Goal: Information Seeking & Learning: Compare options

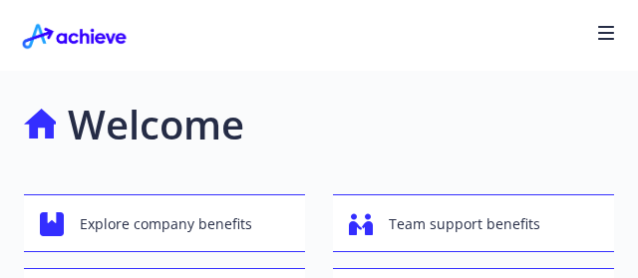
scroll to position [100, 0]
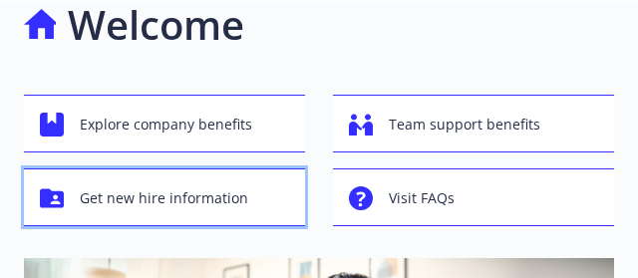
click at [223, 188] on span "Get new hire information" at bounding box center [164, 198] width 168 height 38
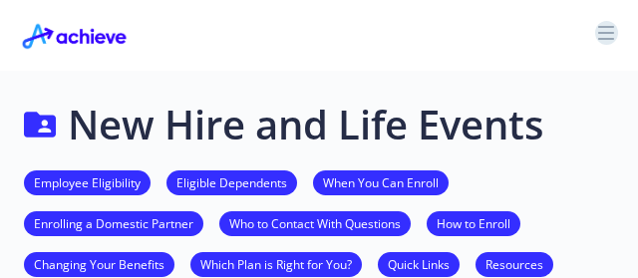
click at [615, 31] on button "button" at bounding box center [606, 33] width 23 height 24
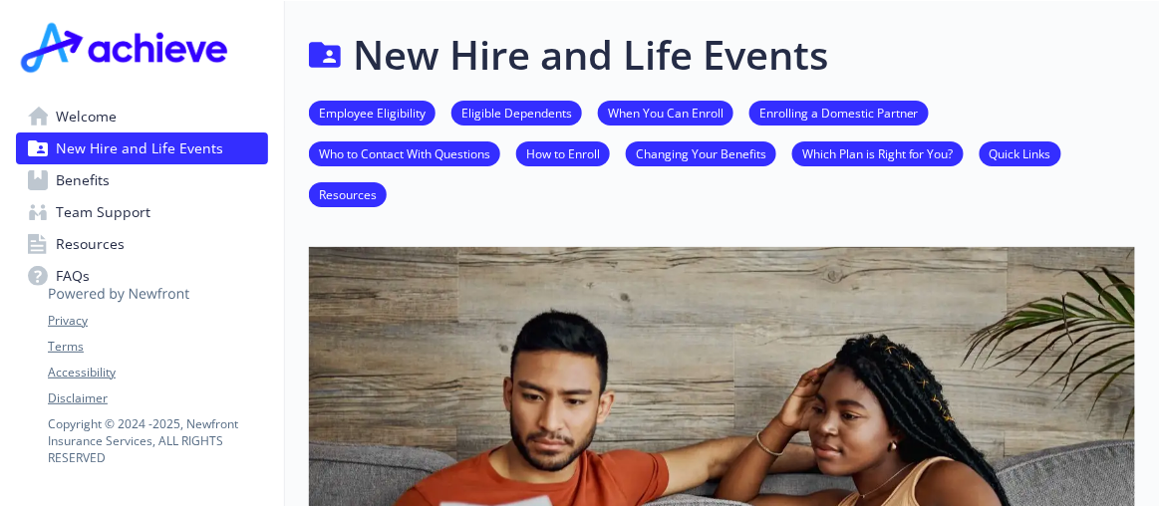
click at [96, 188] on span "Benefits" at bounding box center [83, 180] width 54 height 32
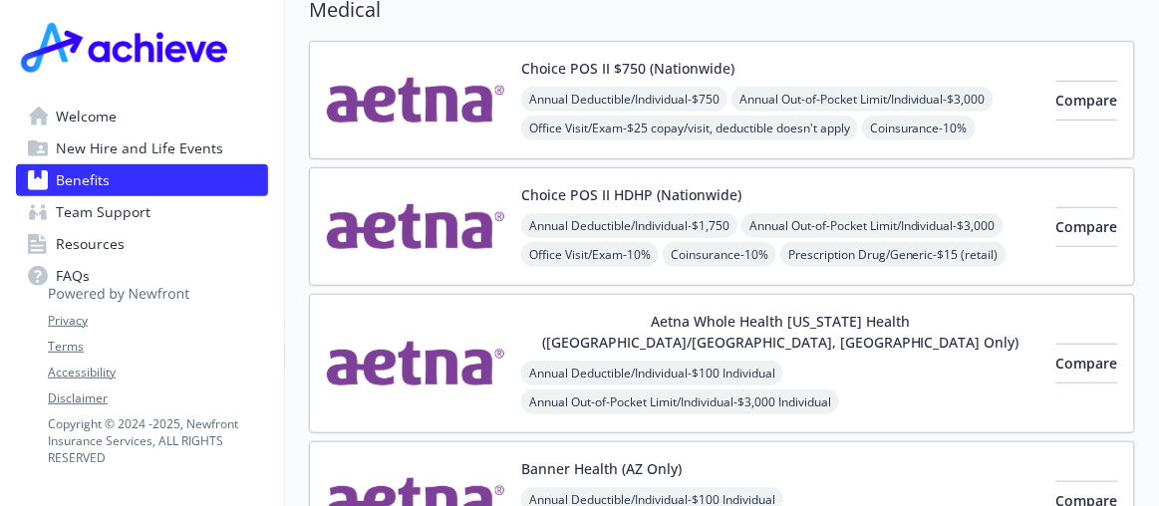
scroll to position [362, 0]
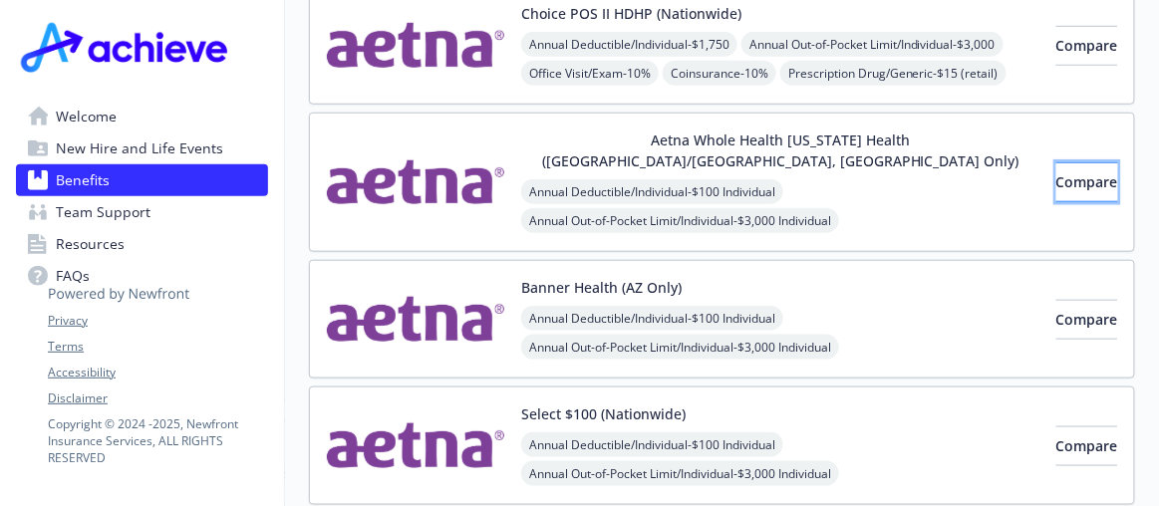
click at [637, 168] on button "Compare" at bounding box center [1087, 182] width 62 height 40
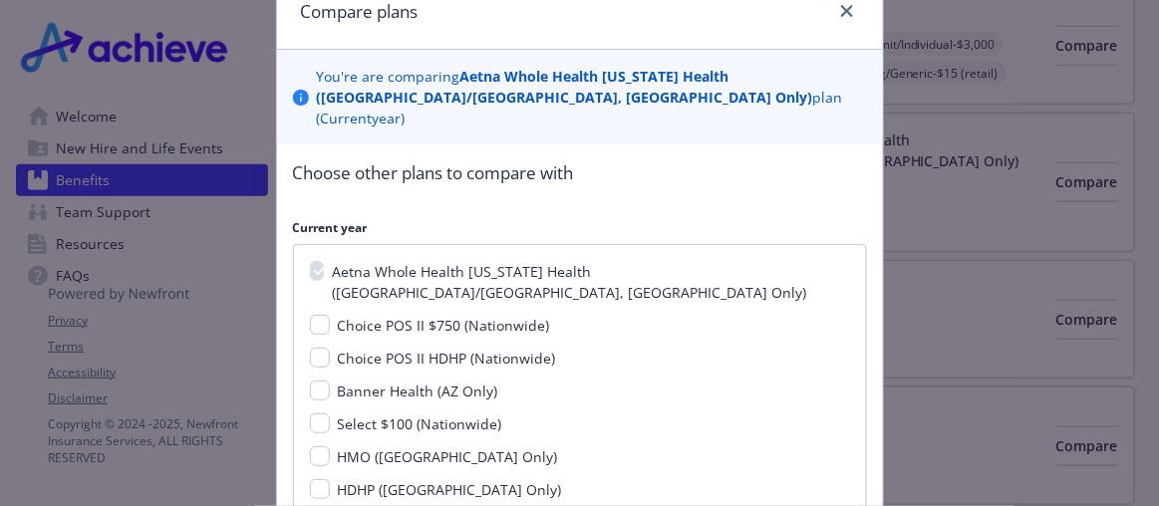
scroll to position [180, 0]
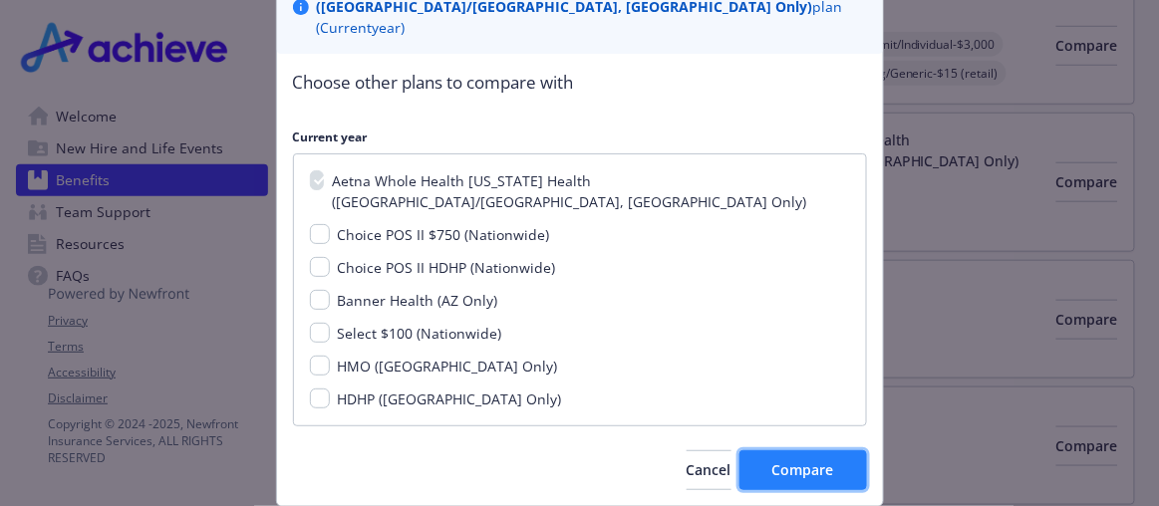
click at [637, 277] on button "Compare" at bounding box center [803, 470] width 128 height 40
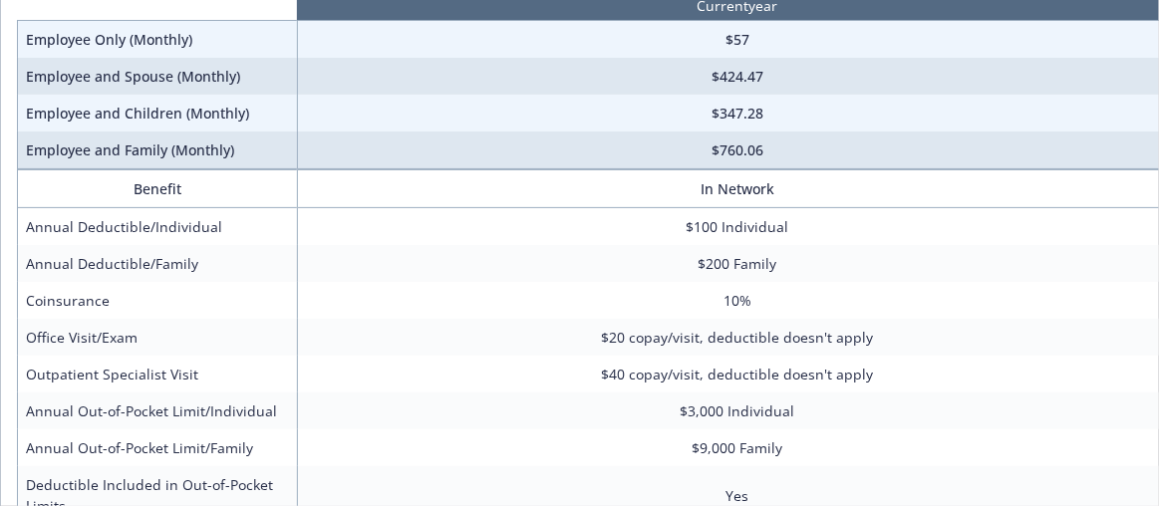
scroll to position [0, 0]
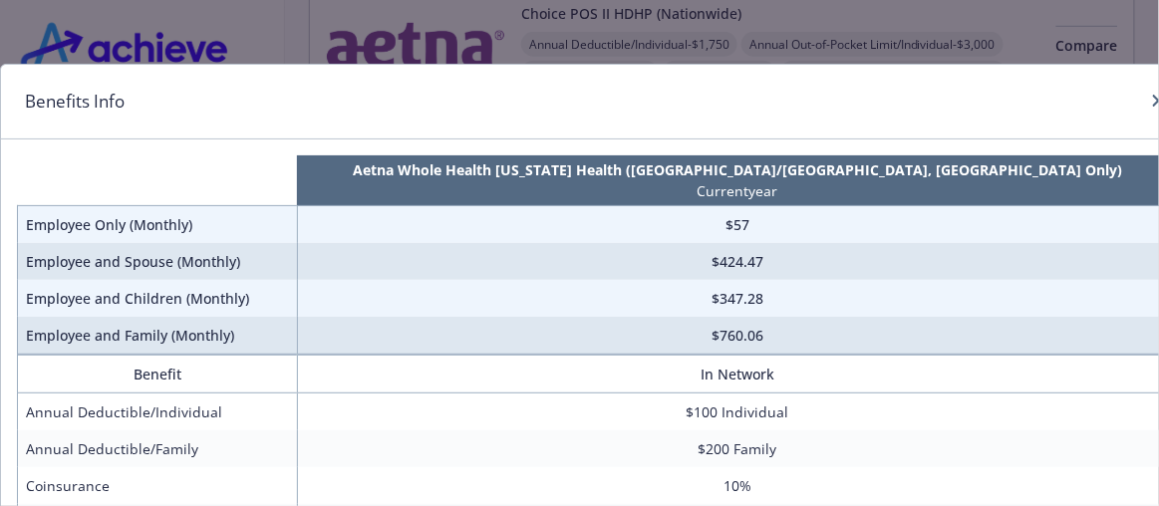
click at [637, 40] on div "Benefits Info Aetna Whole Health [US_STATE] Health ([GEOGRAPHIC_DATA]/[GEOGRAPH…" at bounding box center [579, 253] width 1159 height 506
click at [637, 43] on div "Benefits Info Aetna Whole Health [US_STATE] Health ([GEOGRAPHIC_DATA]/[GEOGRAPH…" at bounding box center [579, 253] width 1159 height 506
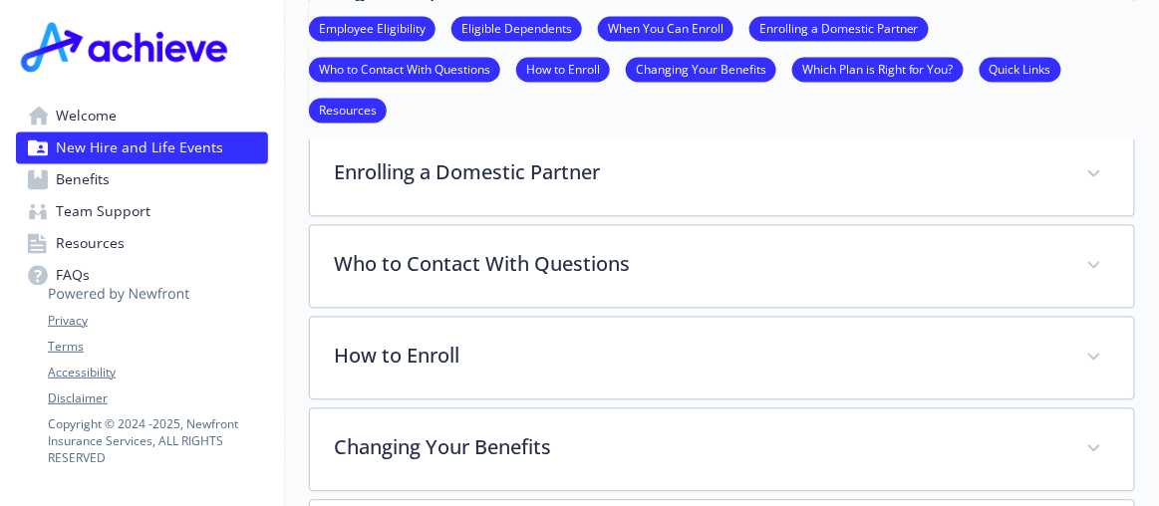
scroll to position [1158, 0]
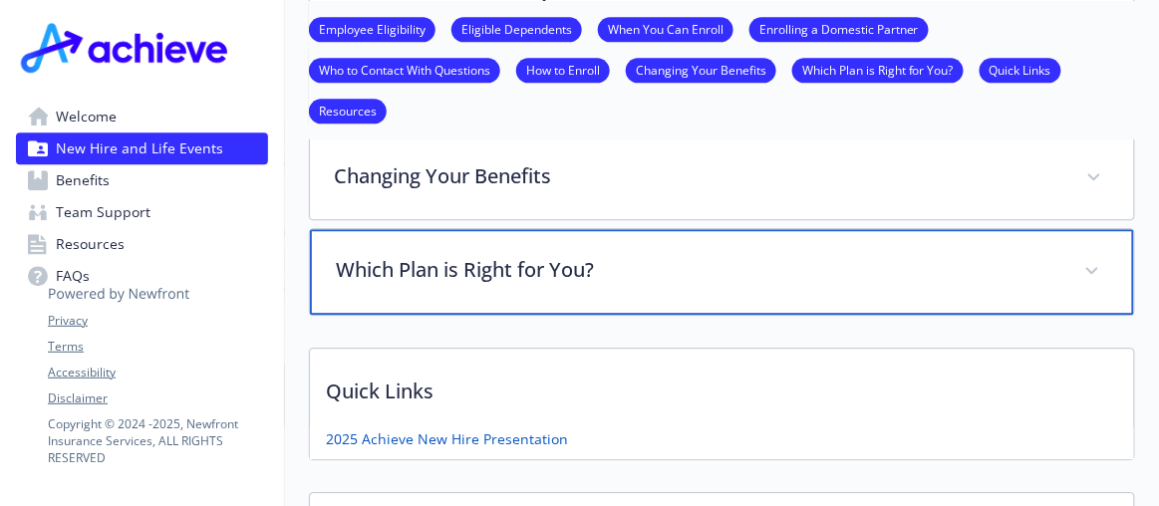
click at [612, 255] on p "Which Plan is Right for You?" at bounding box center [698, 270] width 724 height 30
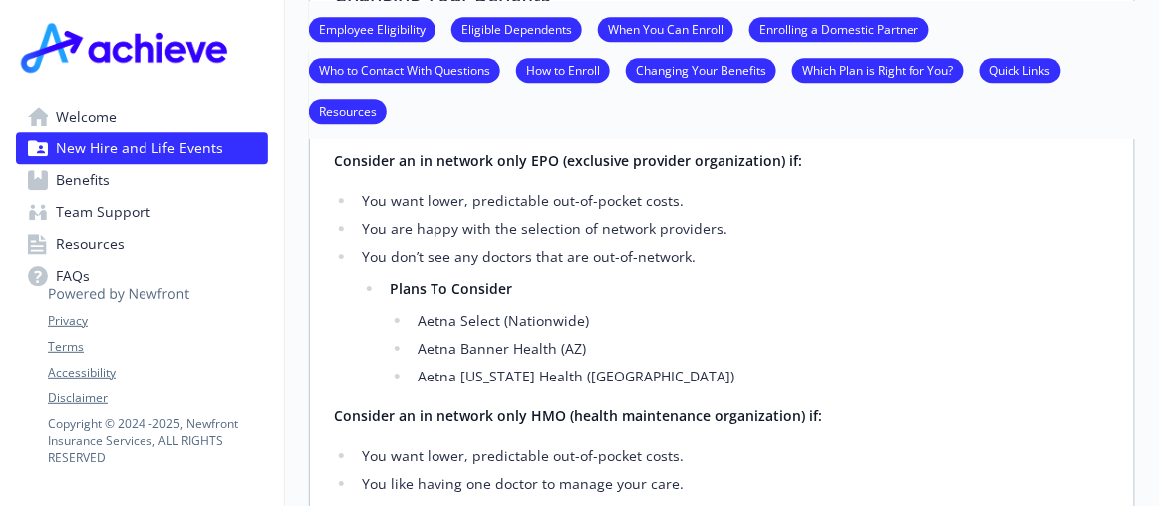
scroll to position [1249, 0]
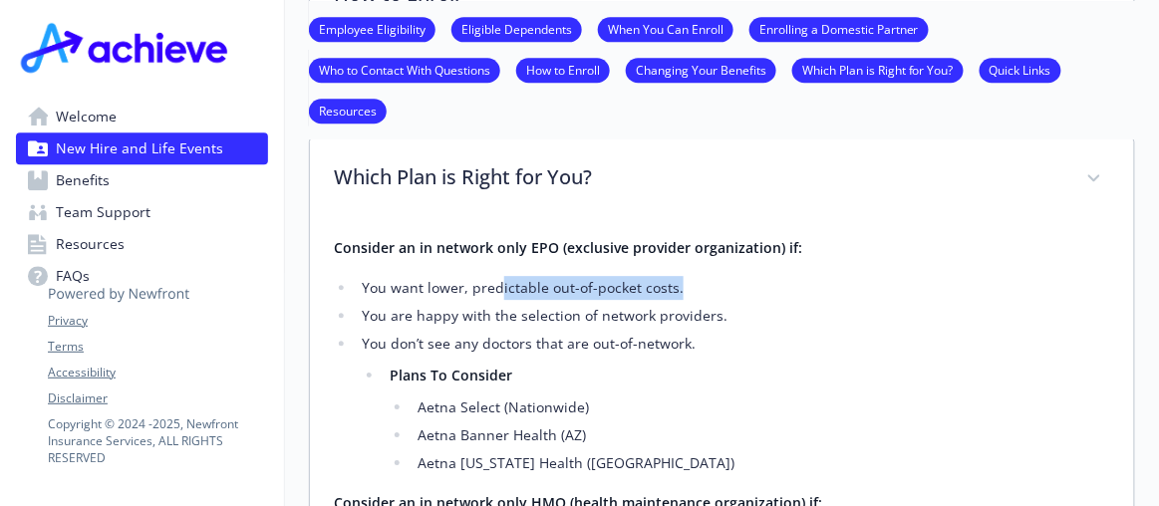
drag, startPoint x: 498, startPoint y: 244, endPoint x: 684, endPoint y: 246, distance: 185.4
click at [637, 276] on li "You want lower, predictable out-of-pocket costs." at bounding box center [733, 288] width 754 height 24
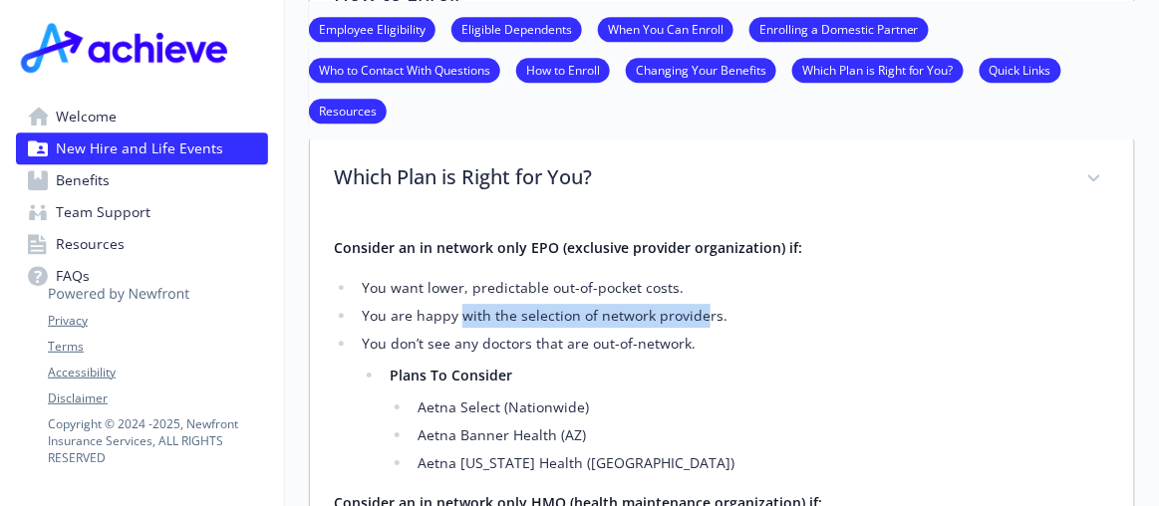
drag, startPoint x: 457, startPoint y: 262, endPoint x: 684, endPoint y: 278, distance: 226.8
click at [637, 277] on li "You are happy with the selection of network providers." at bounding box center [733, 316] width 754 height 24
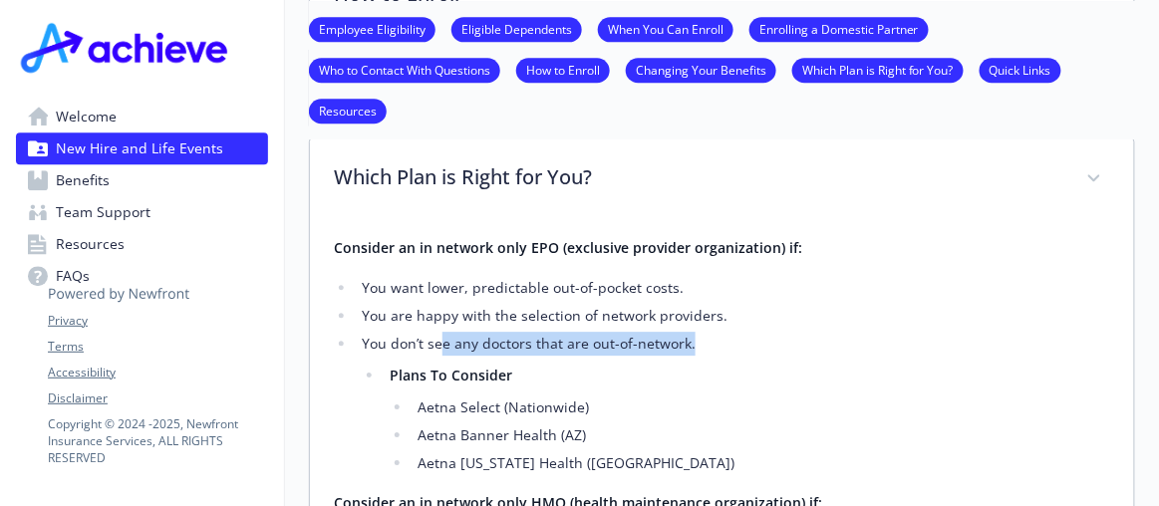
drag, startPoint x: 439, startPoint y: 290, endPoint x: 731, endPoint y: 309, distance: 292.6
click at [637, 277] on li "You don’t see any doctors that are out-of-network. Plans To Consider Aetna Sele…" at bounding box center [733, 403] width 754 height 143
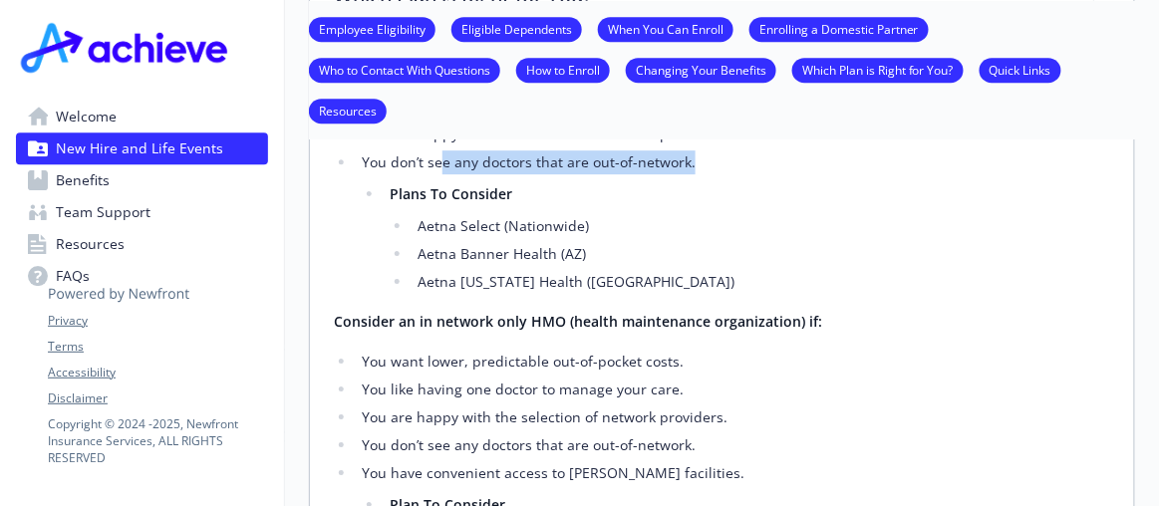
scroll to position [1521, 0]
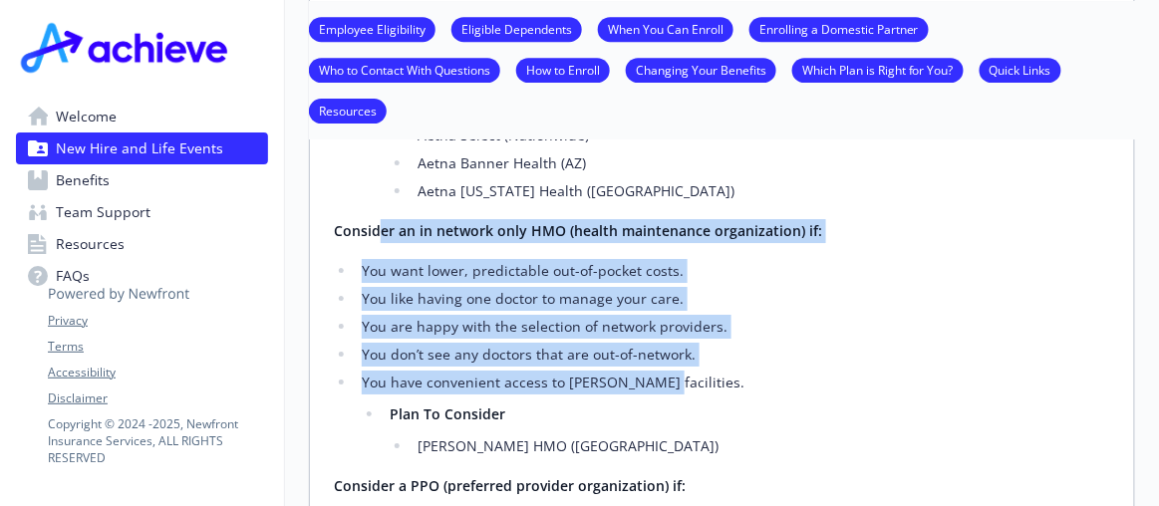
drag, startPoint x: 378, startPoint y: 186, endPoint x: 641, endPoint y: 328, distance: 298.7
click at [637, 277] on div "Consider an in network only EPO (exclusive provider organization) if: You want …" at bounding box center [722, 452] width 776 height 977
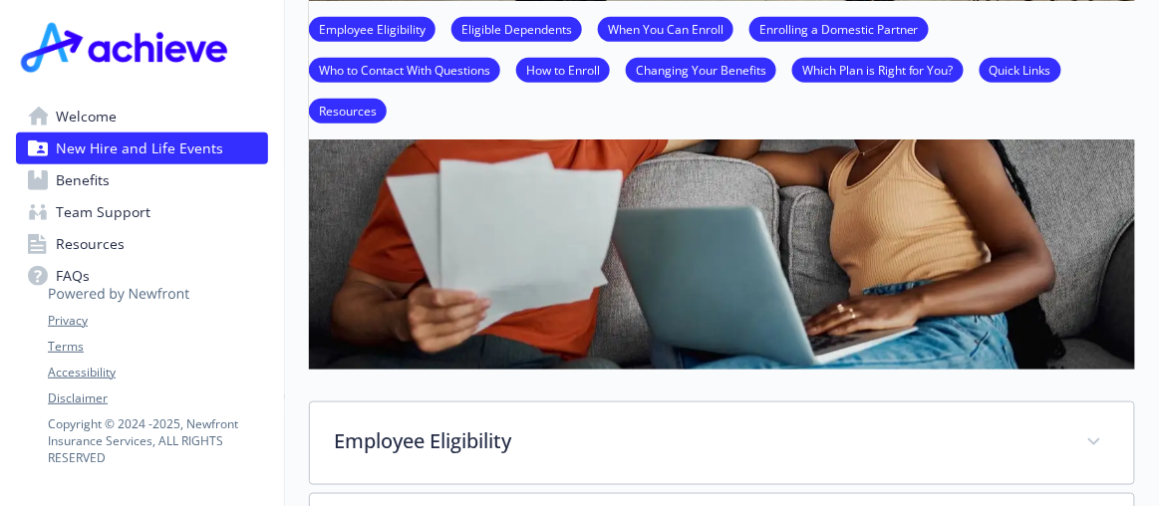
scroll to position [0, 0]
